Goal: Check status: Check status

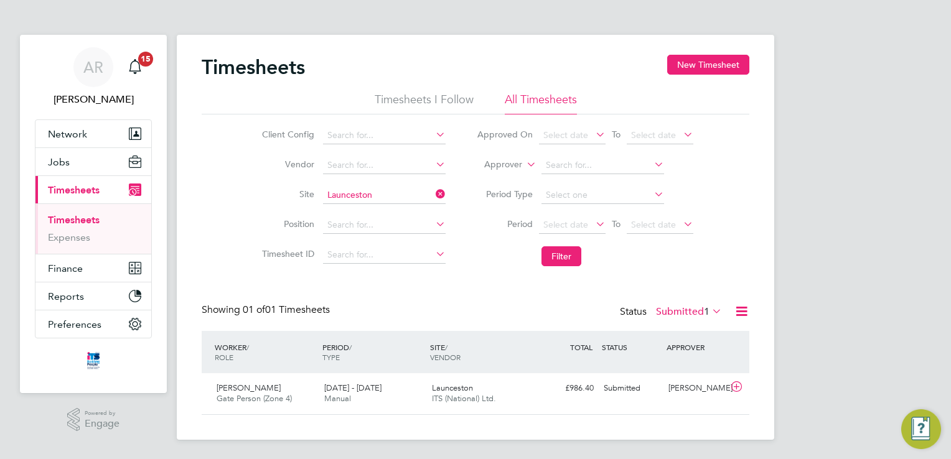
scroll to position [31, 108]
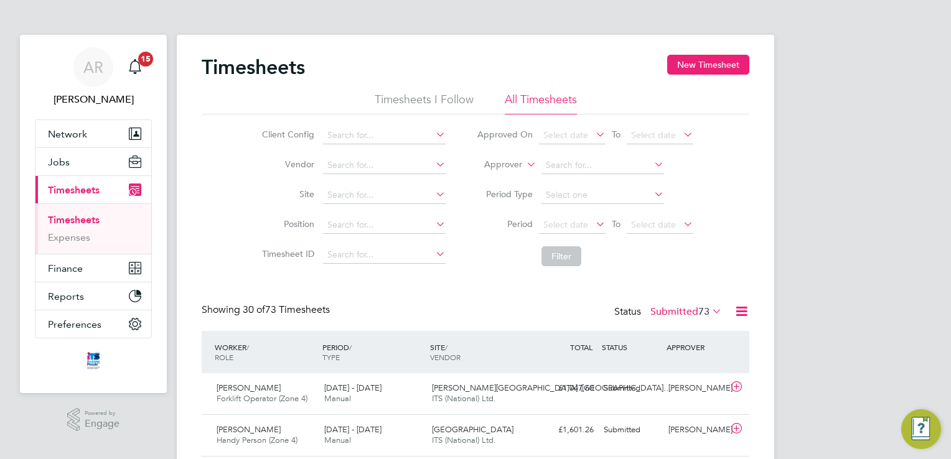
click at [433, 192] on icon at bounding box center [433, 194] width 0 height 17
click at [372, 208] on li "Laun ceston" at bounding box center [383, 212] width 123 height 17
type input "Launceston"
click at [570, 259] on button "Filter" at bounding box center [562, 257] width 40 height 20
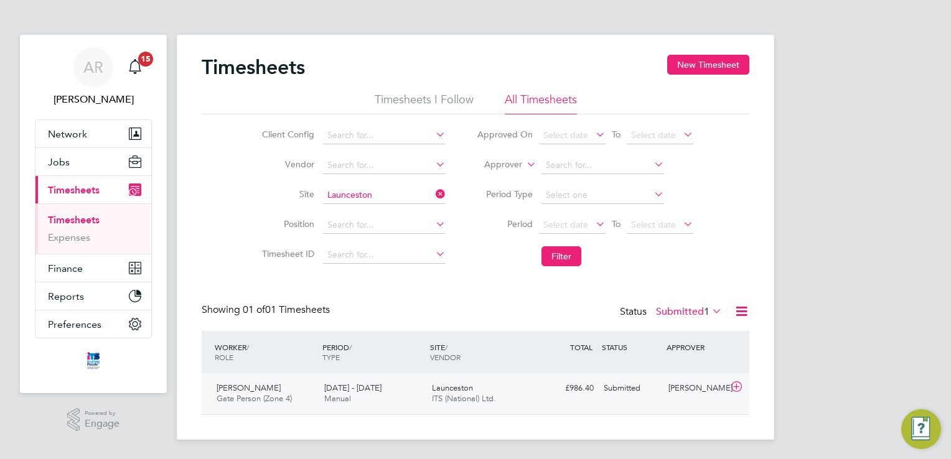
click at [735, 390] on icon at bounding box center [737, 387] width 16 height 10
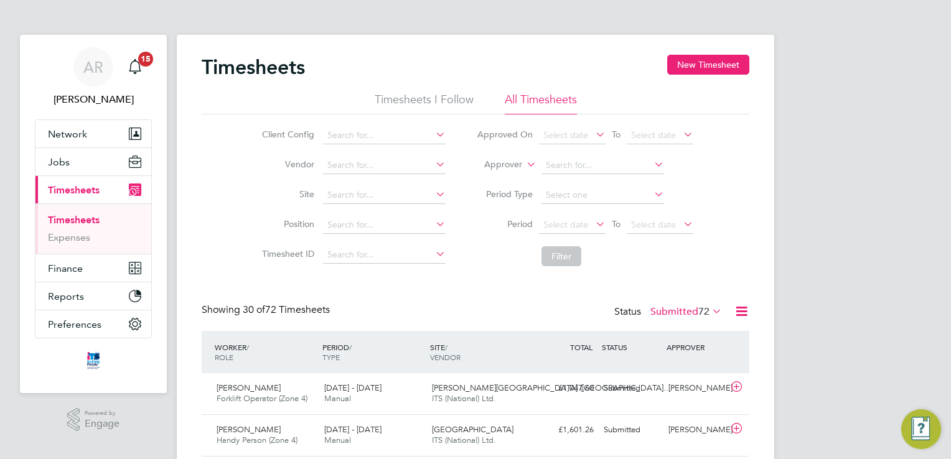
click at [433, 190] on icon at bounding box center [433, 194] width 0 height 17
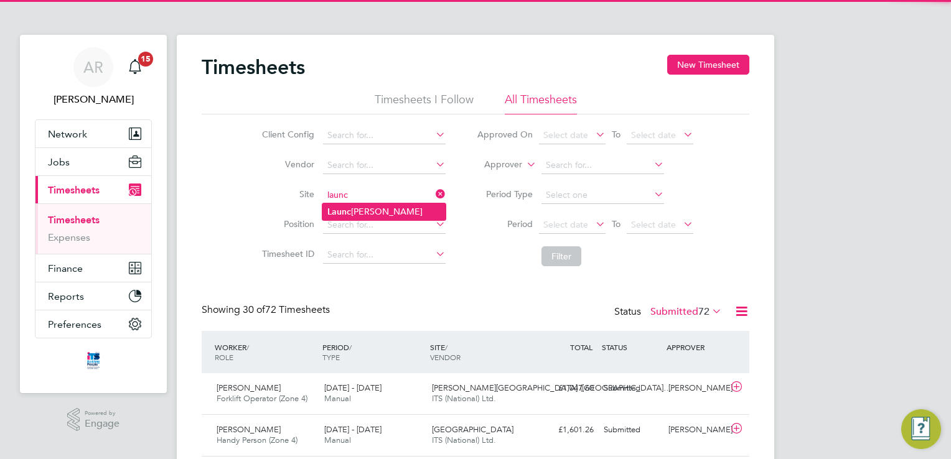
click at [369, 207] on li "Launc [PERSON_NAME]" at bounding box center [383, 212] width 123 height 17
type input "Launceston"
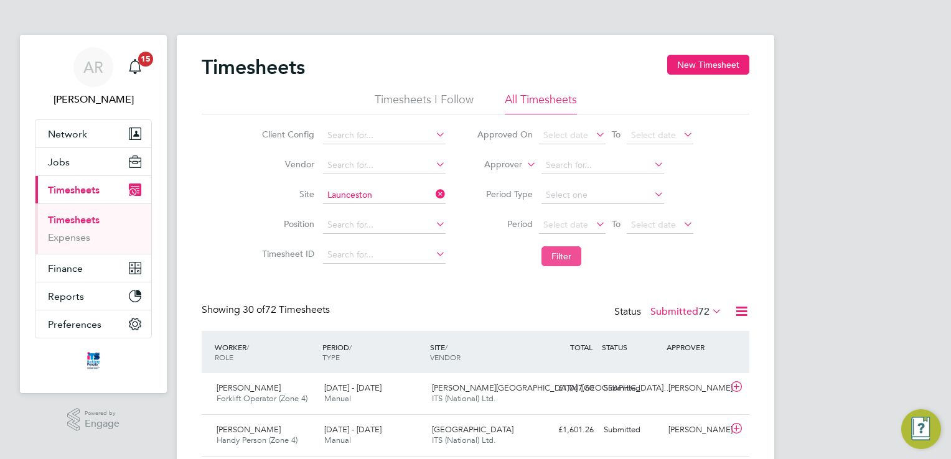
click at [564, 251] on button "Filter" at bounding box center [562, 257] width 40 height 20
click at [433, 196] on icon at bounding box center [433, 194] width 0 height 17
click at [366, 209] on li "Laun ceston" at bounding box center [383, 212] width 123 height 17
type input "Launceston"
click at [573, 261] on button "Filter" at bounding box center [562, 257] width 40 height 20
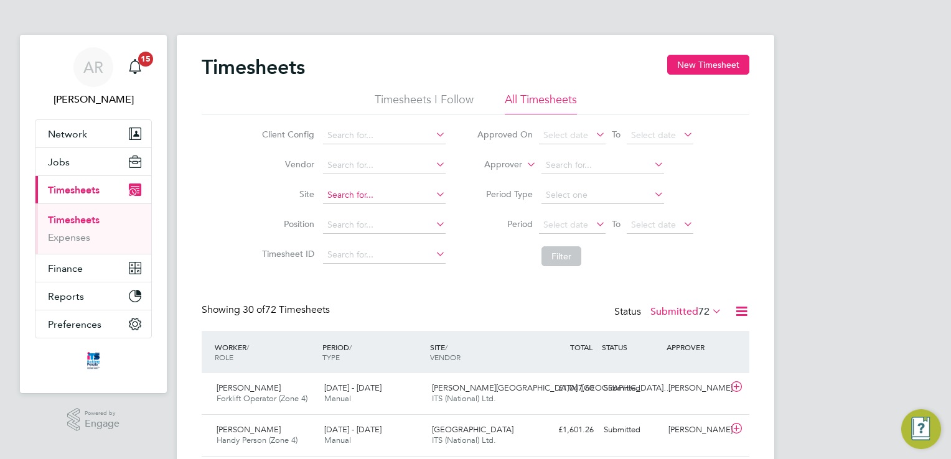
click at [396, 191] on input at bounding box center [384, 195] width 123 height 17
click at [383, 205] on li "Launc [PERSON_NAME]" at bounding box center [383, 212] width 123 height 17
type input "Launceston"
click at [548, 249] on button "Filter" at bounding box center [562, 257] width 40 height 20
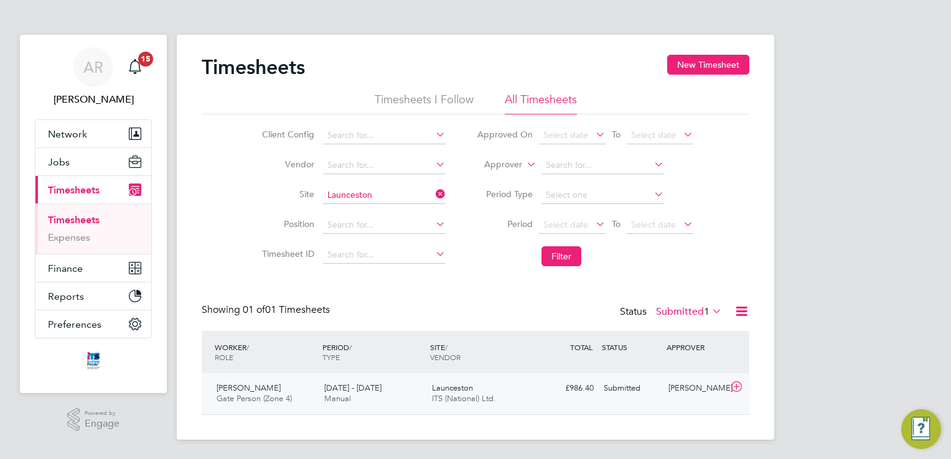
click at [734, 382] on icon at bounding box center [737, 387] width 16 height 10
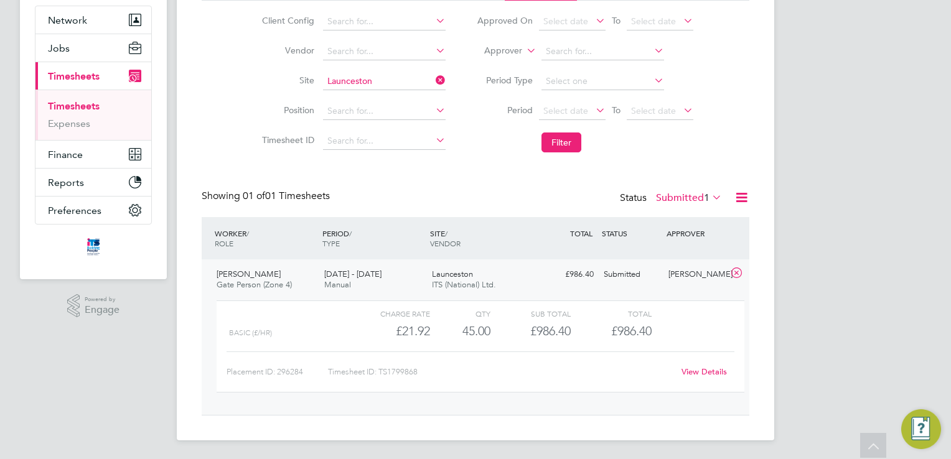
click at [712, 370] on link "View Details" at bounding box center [704, 372] width 45 height 11
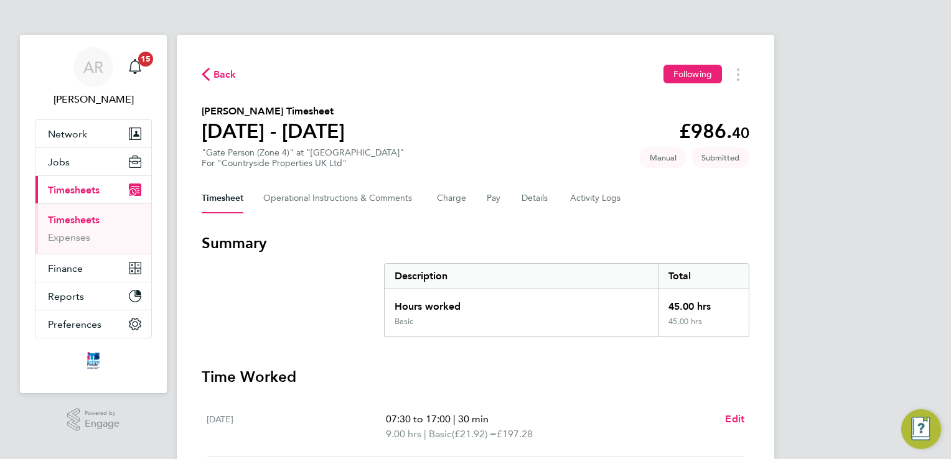
click at [75, 220] on link "Timesheets" at bounding box center [74, 220] width 52 height 12
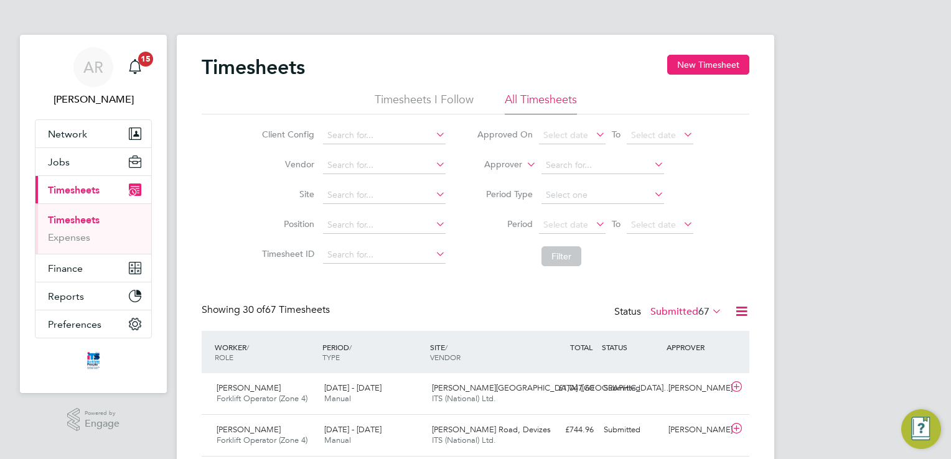
click at [433, 194] on icon at bounding box center [433, 194] width 0 height 17
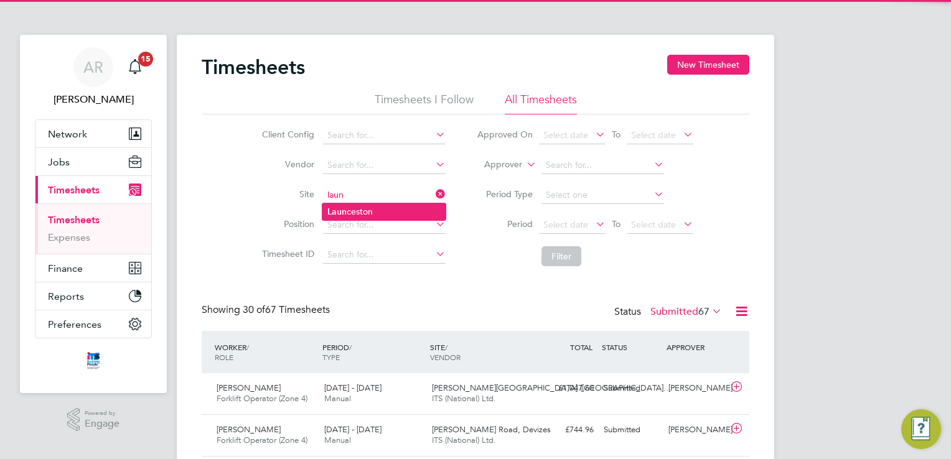
click at [411, 214] on li "Laun ceston" at bounding box center [383, 212] width 123 height 17
type input "Launceston"
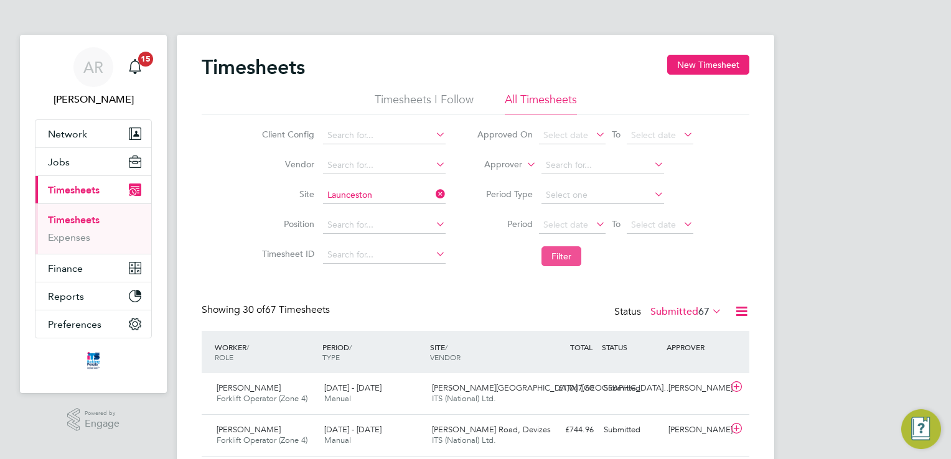
click at [563, 257] on button "Filter" at bounding box center [562, 257] width 40 height 20
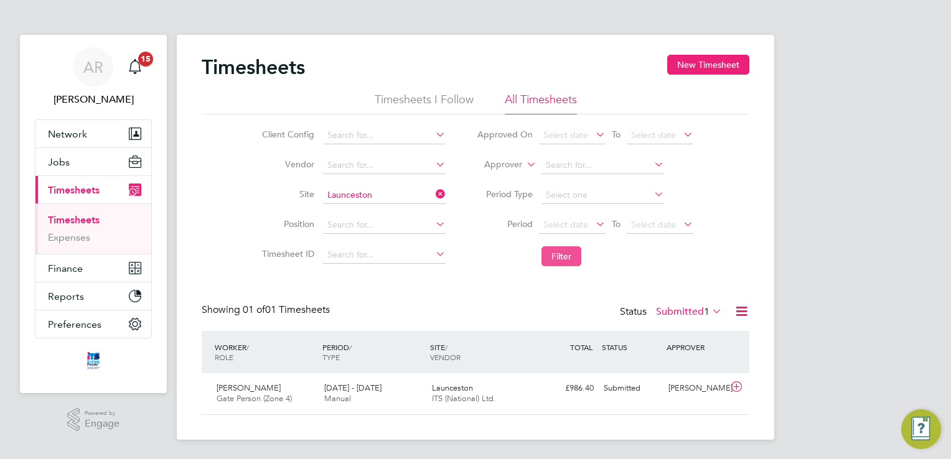
click at [552, 256] on button "Filter" at bounding box center [562, 257] width 40 height 20
click at [562, 262] on button "Filter" at bounding box center [562, 257] width 40 height 20
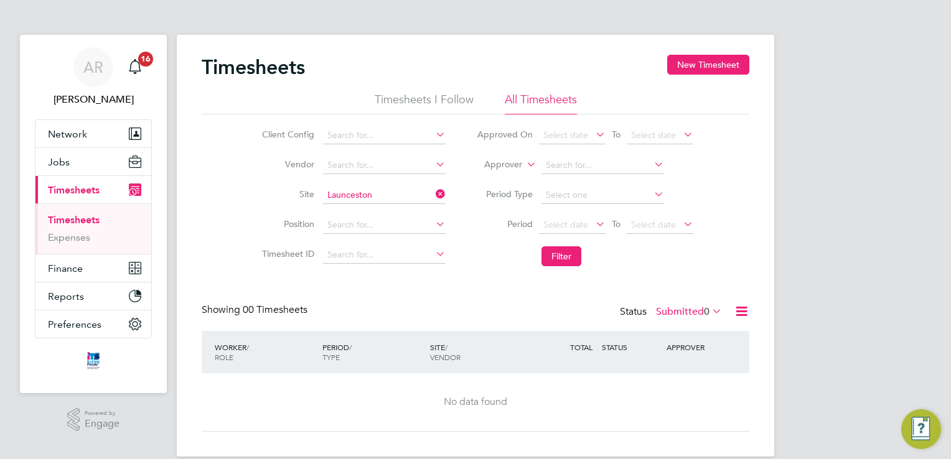
click at [710, 308] on icon at bounding box center [710, 311] width 0 height 17
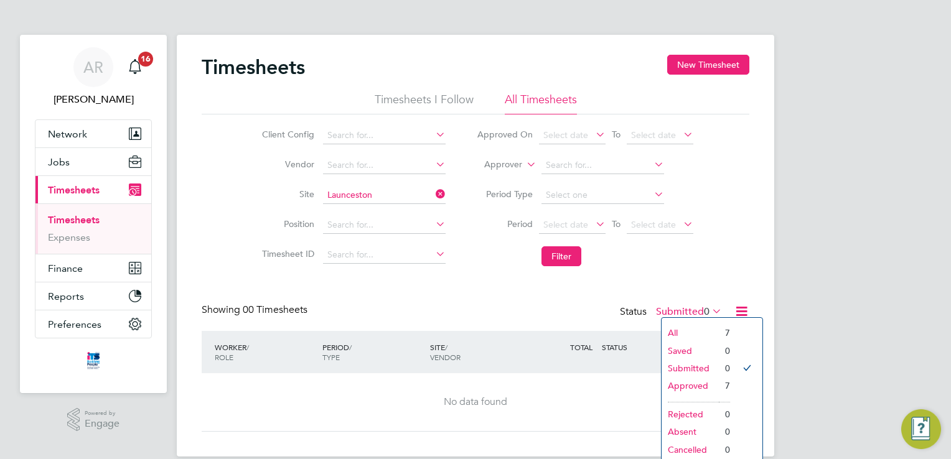
click at [702, 387] on li "Approved" at bounding box center [690, 385] width 57 height 17
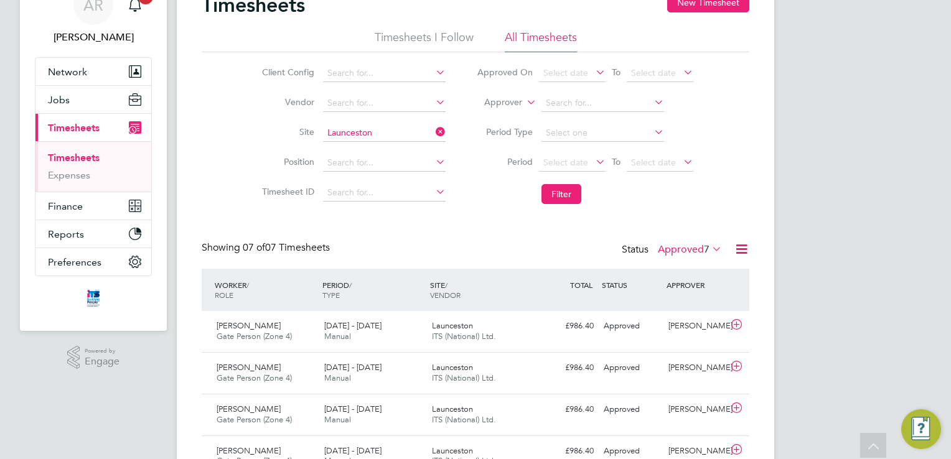
scroll to position [62, 0]
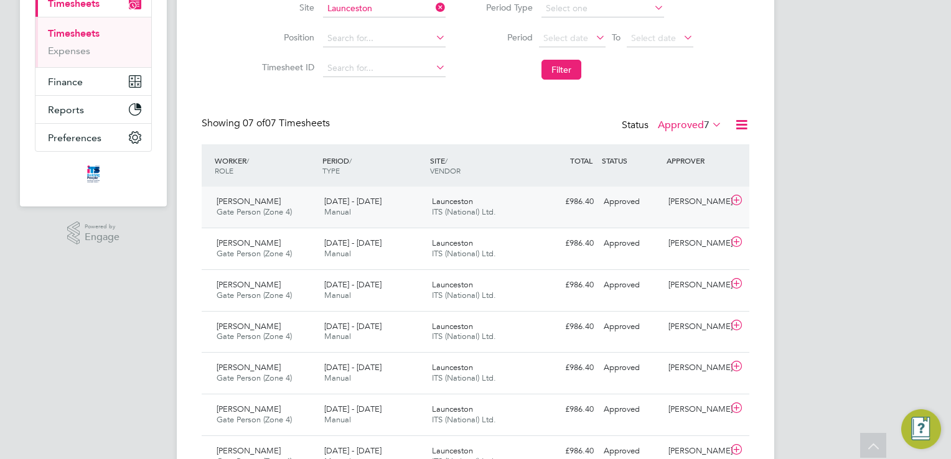
click at [738, 199] on icon at bounding box center [737, 200] width 16 height 10
